Goal: Check status: Check status

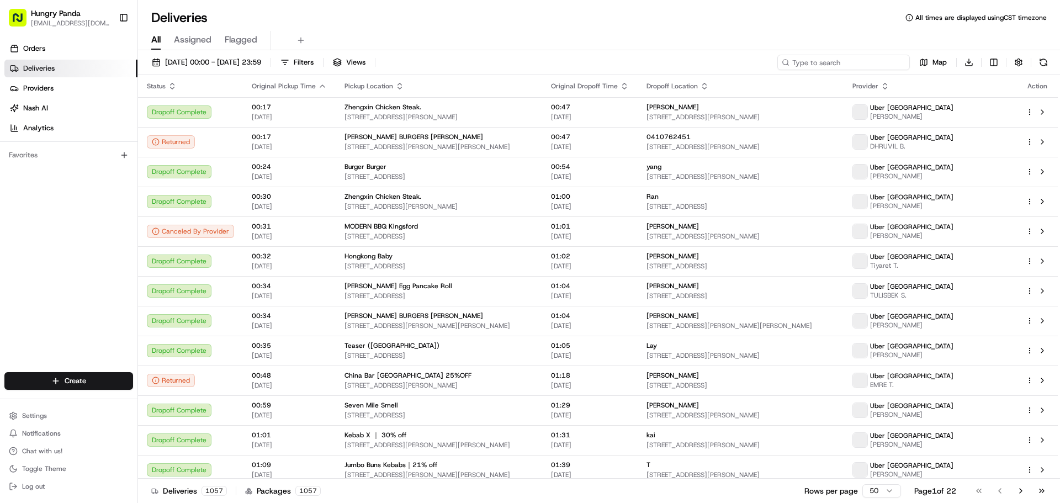
click at [849, 61] on input at bounding box center [844, 62] width 133 height 15
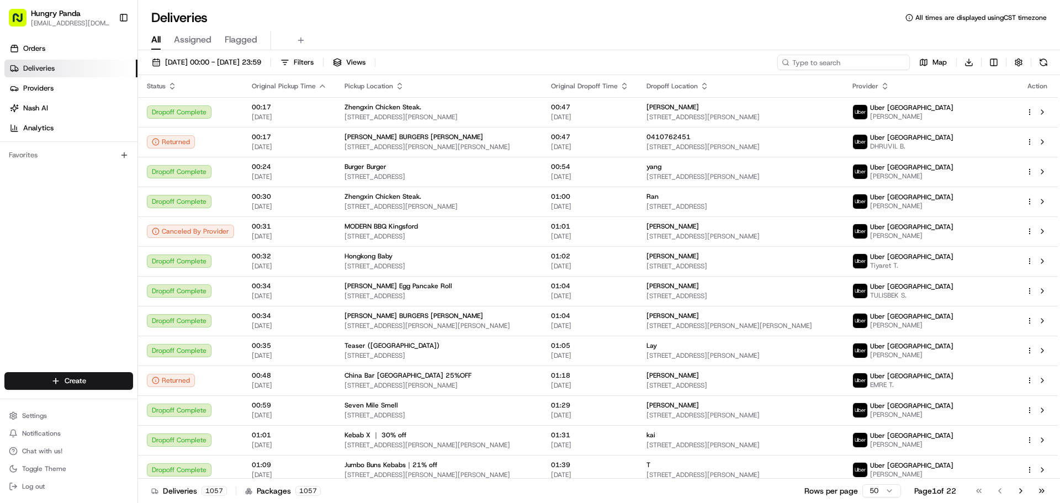
paste input "743033869545876468613"
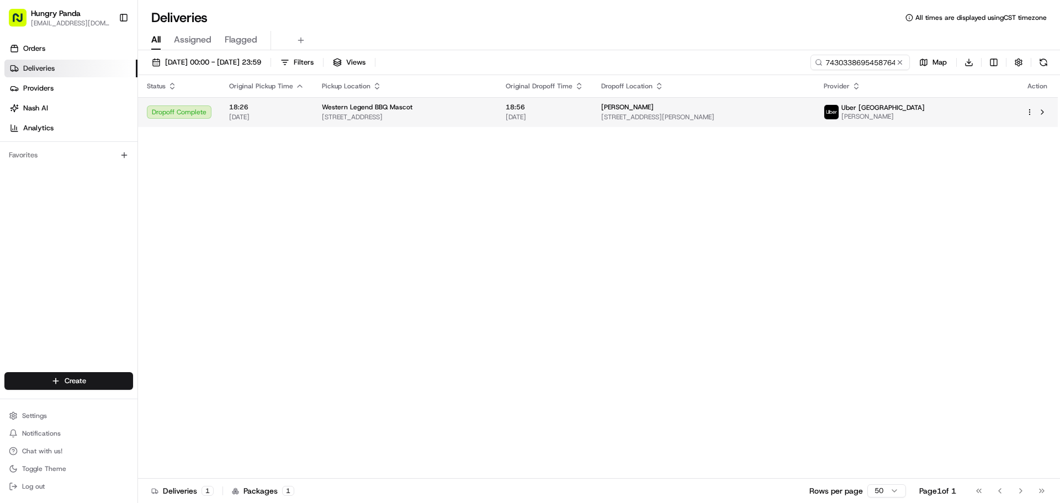
click at [584, 113] on span "[DATE]" at bounding box center [545, 117] width 78 height 9
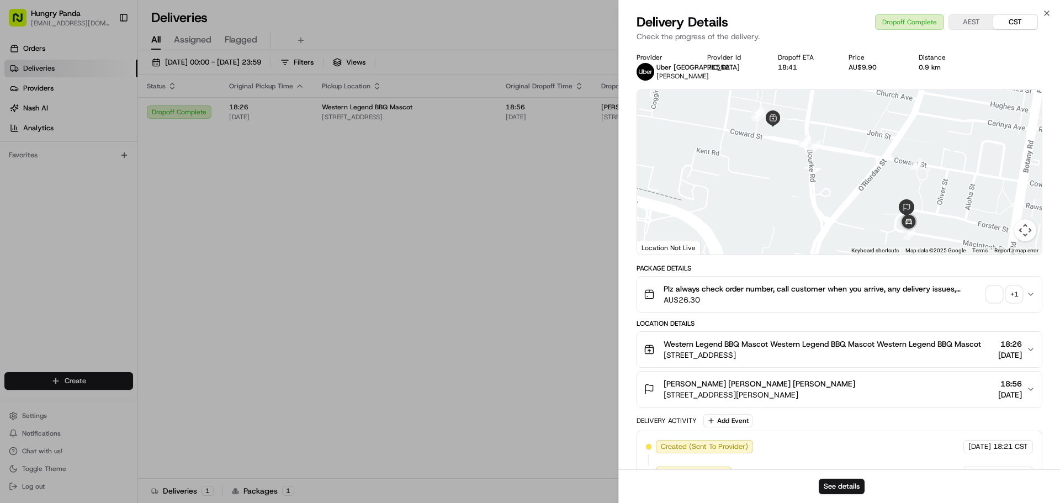
click at [988, 289] on span "button" at bounding box center [994, 294] width 15 height 15
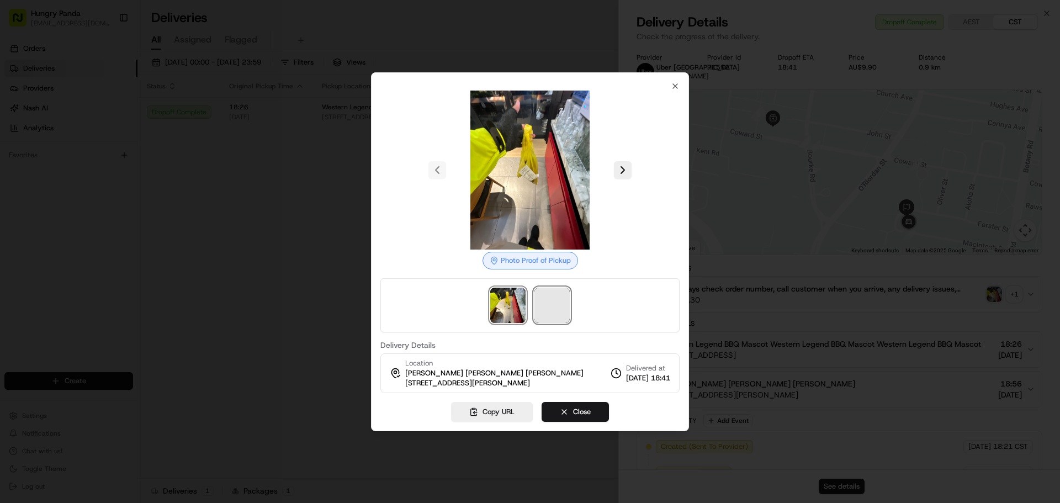
click at [550, 308] on span at bounding box center [552, 305] width 35 height 35
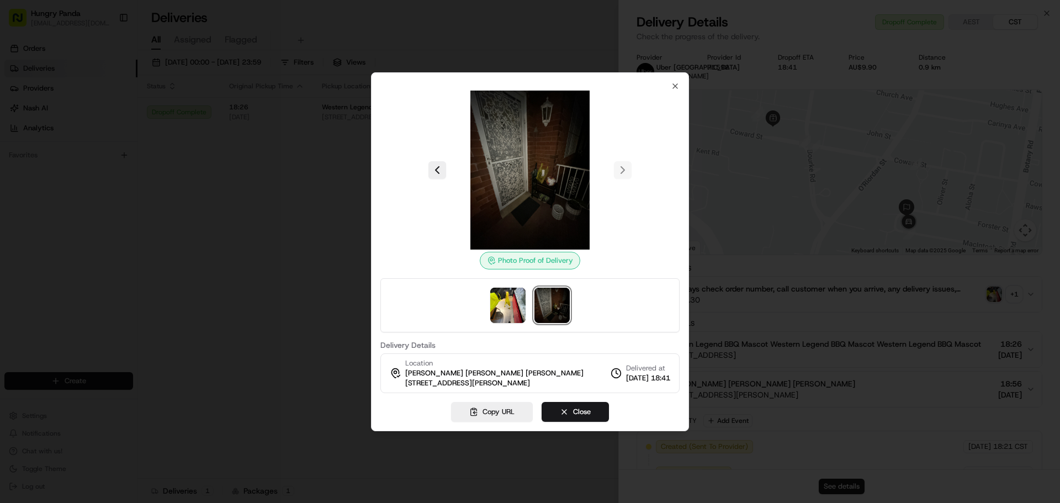
click at [306, 172] on div at bounding box center [530, 251] width 1060 height 503
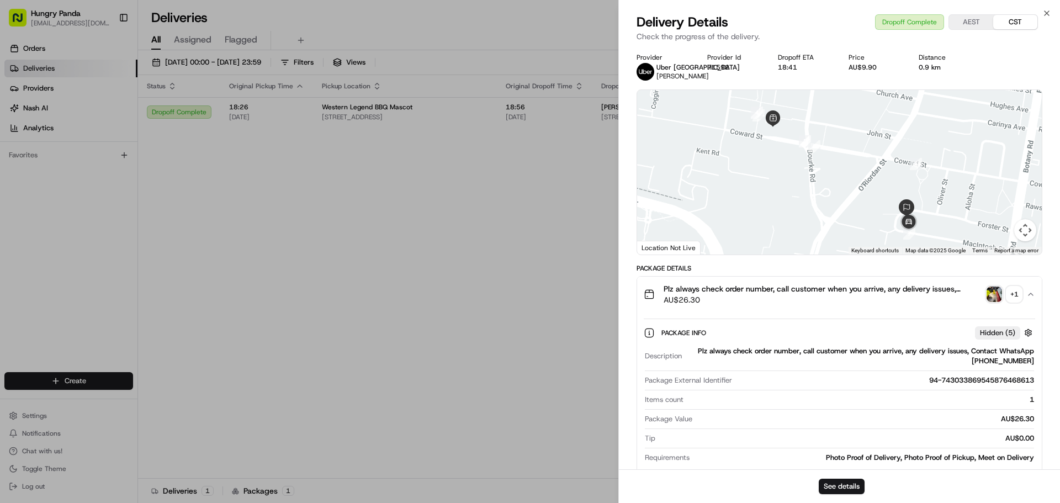
drag, startPoint x: 322, startPoint y: 176, endPoint x: 382, endPoint y: 163, distance: 61.0
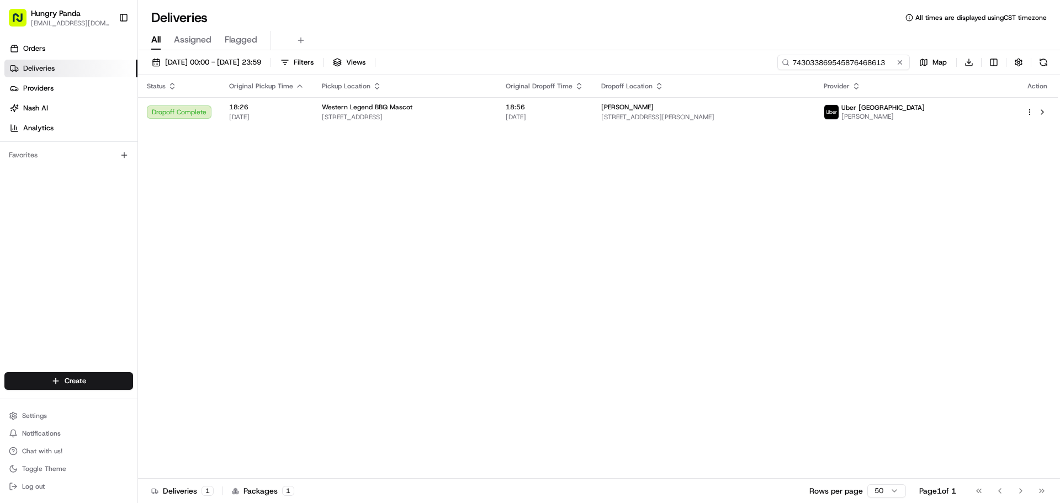
click at [849, 61] on input "743033869545876468613" at bounding box center [844, 62] width 133 height 15
paste input "562830010585077479926"
type input "562830010585077479926"
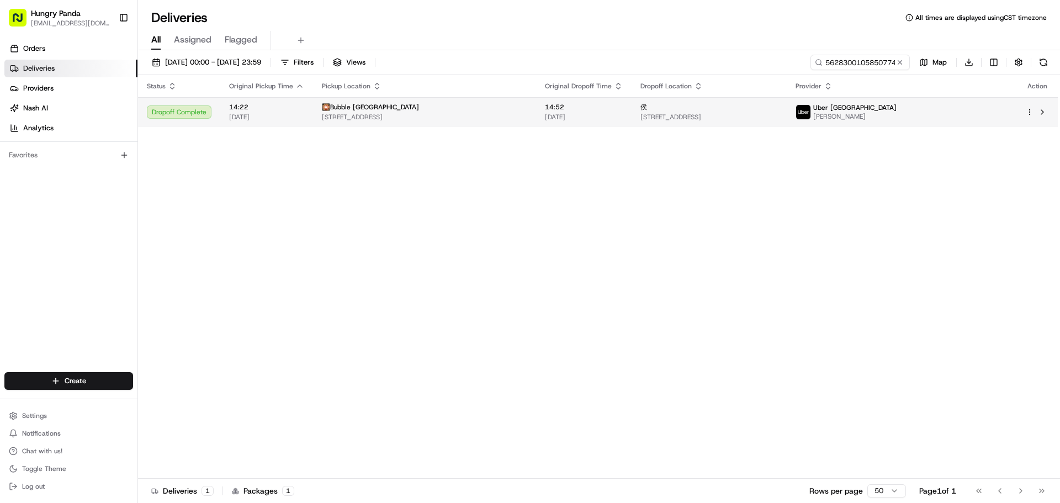
click at [363, 117] on span "[STREET_ADDRESS]" at bounding box center [424, 117] width 205 height 9
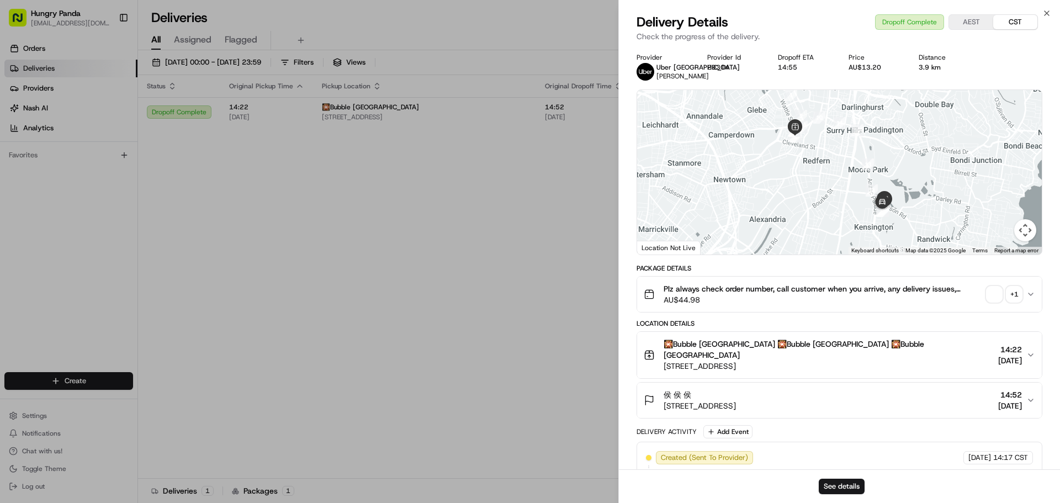
click at [990, 288] on span "button" at bounding box center [994, 294] width 15 height 15
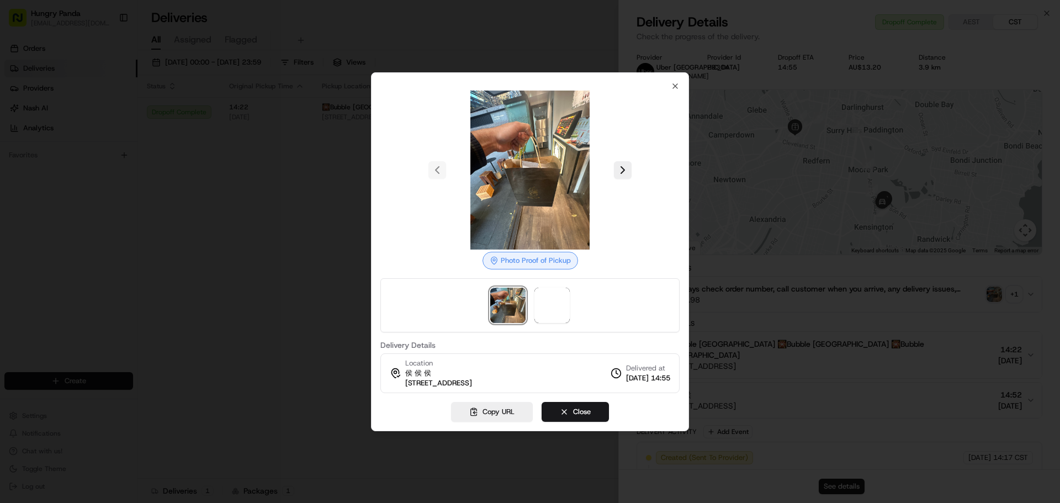
click at [570, 292] on div at bounding box center [529, 305] width 299 height 54
click at [545, 308] on img at bounding box center [552, 305] width 35 height 35
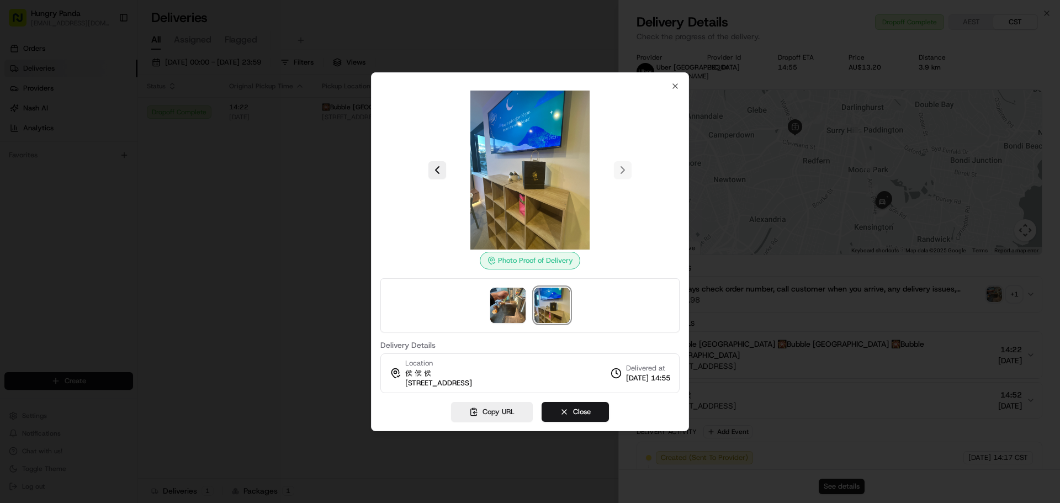
click at [221, 120] on div at bounding box center [530, 251] width 1060 height 503
